Goal: Find specific page/section

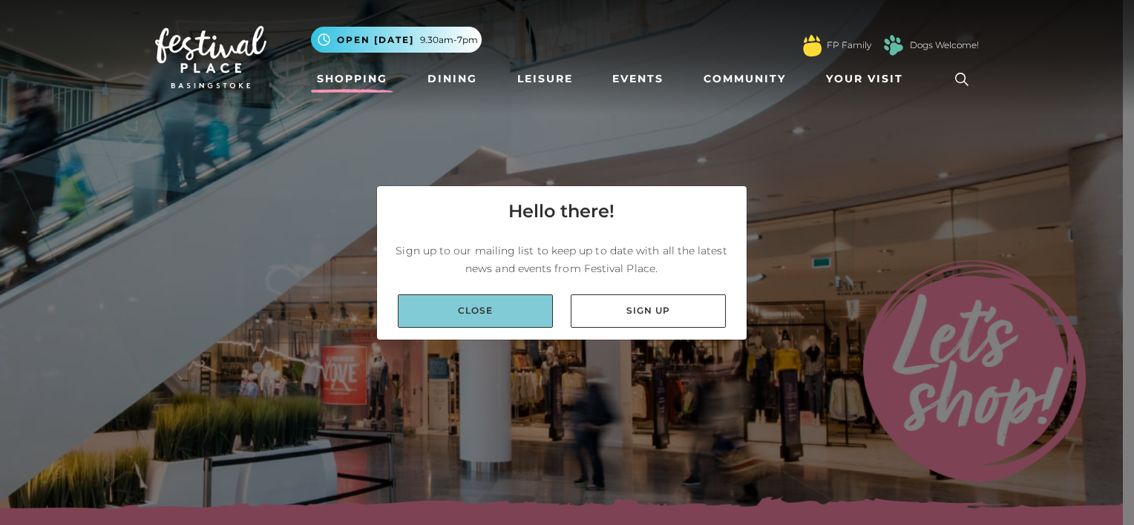
click at [489, 322] on link "Close" at bounding box center [475, 311] width 155 height 33
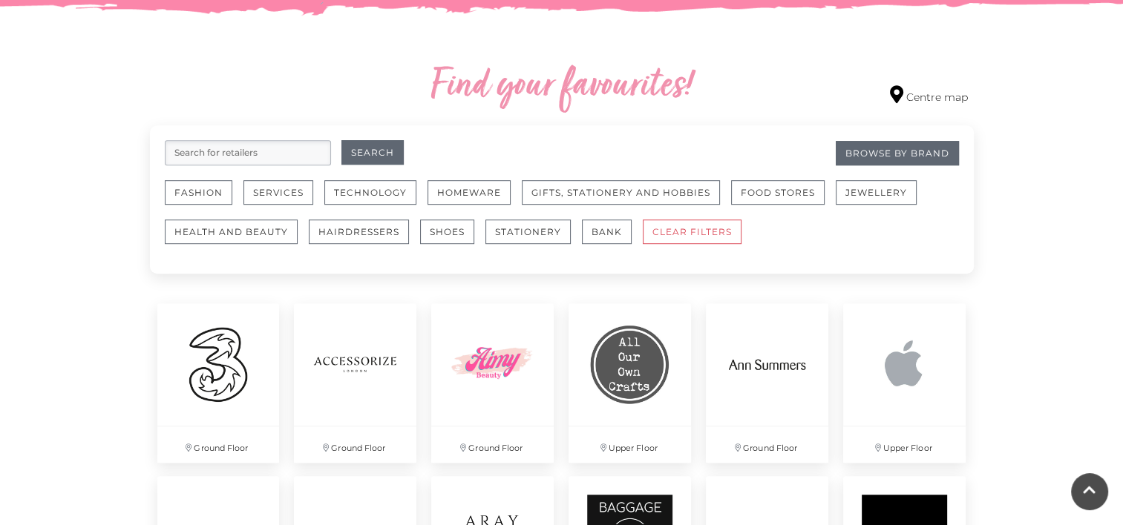
scroll to position [816, 0]
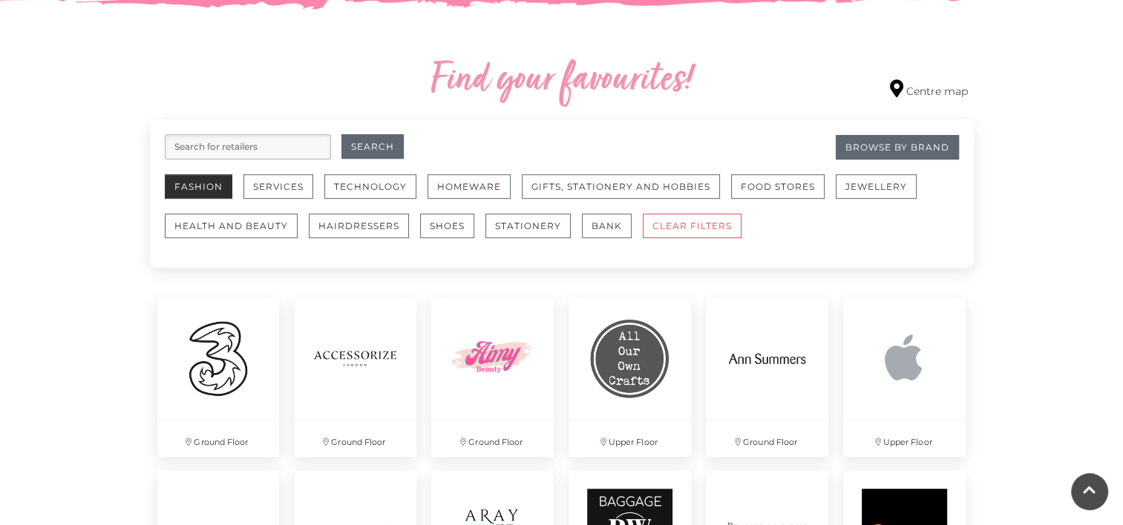
click at [211, 187] on button "Fashion" at bounding box center [199, 186] width 68 height 24
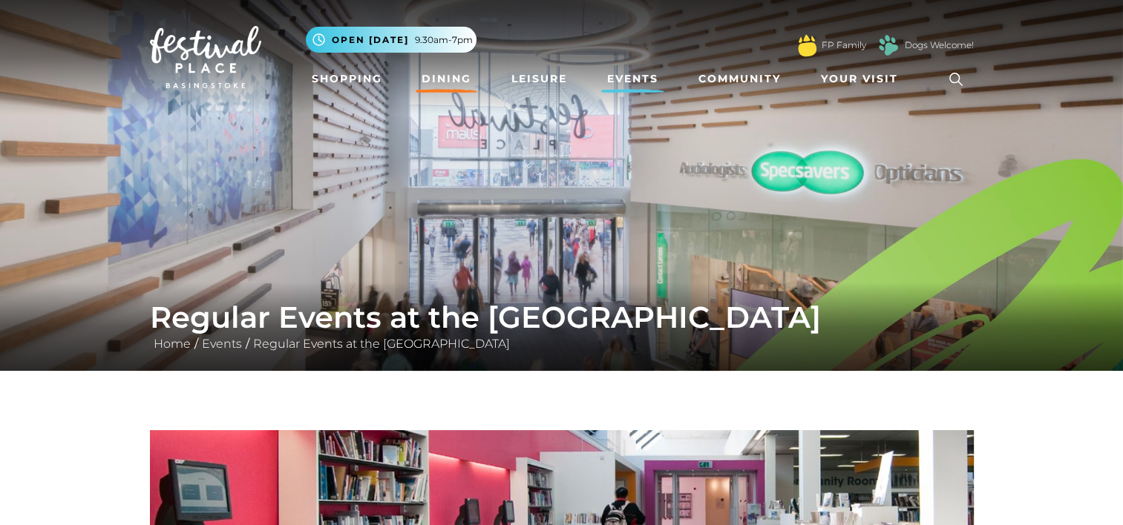
click at [451, 77] on link "Dining" at bounding box center [447, 78] width 62 height 27
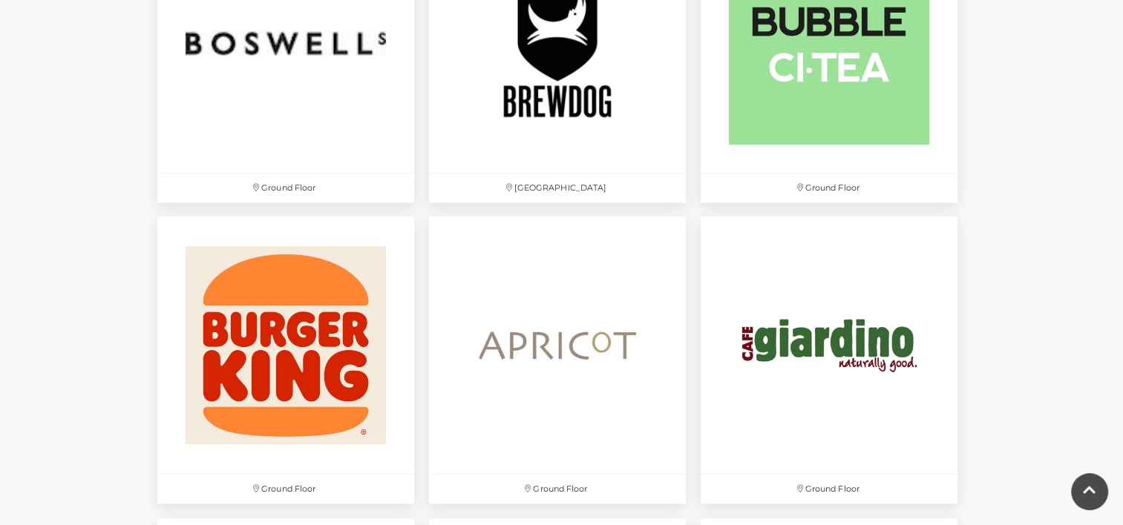
scroll to position [1487, 0]
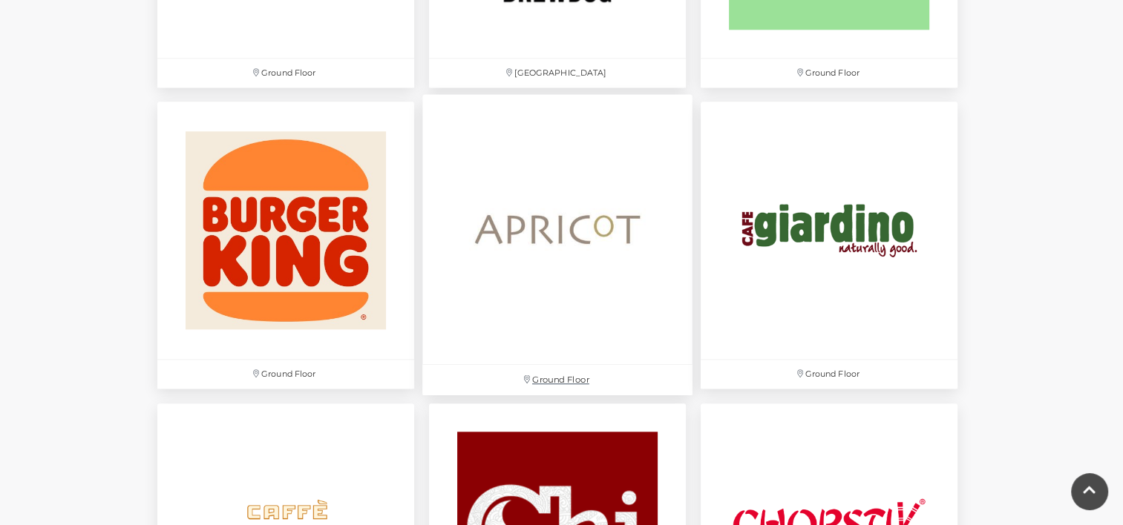
click at [606, 232] on img at bounding box center [557, 230] width 270 height 270
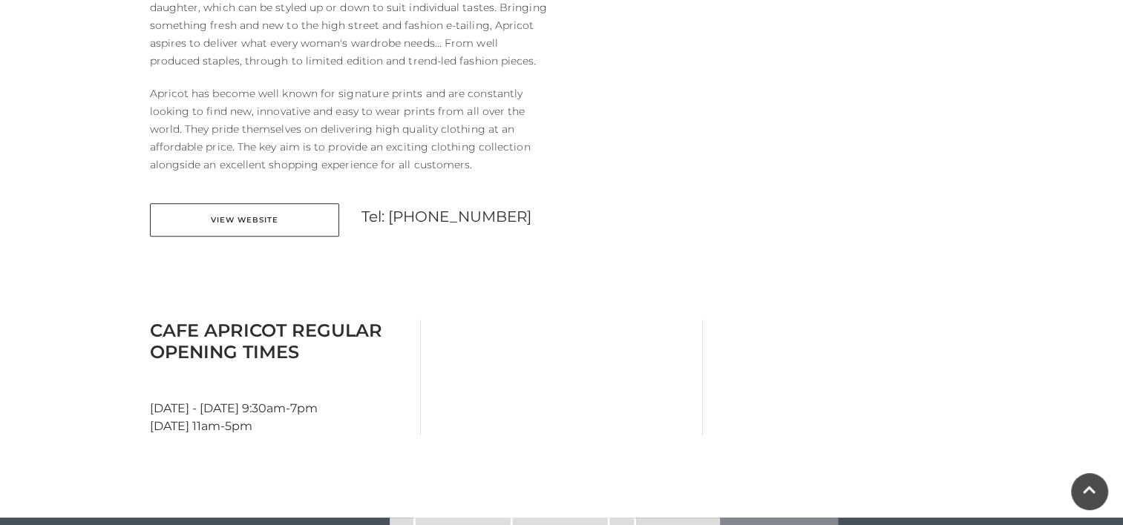
scroll to position [633, 0]
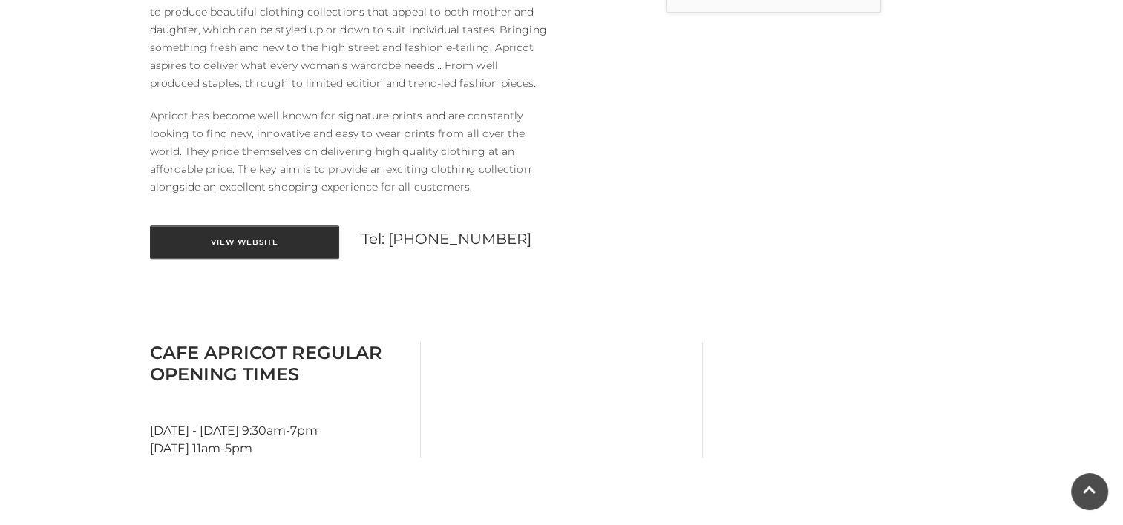
click at [262, 242] on link "View Website" at bounding box center [244, 242] width 189 height 33
